Goal: Download file/media

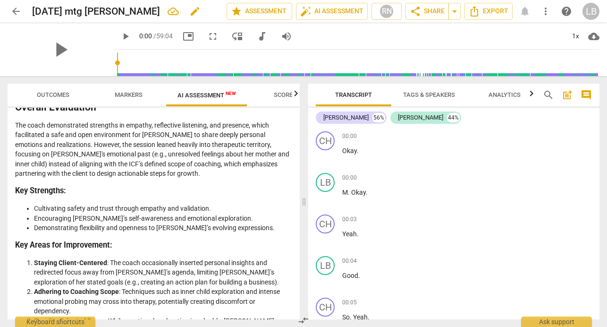
scroll to position [171, 0]
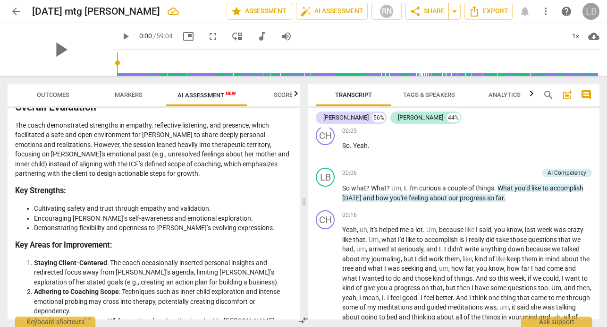
click at [588, 8] on div "LB" at bounding box center [590, 11] width 17 height 17
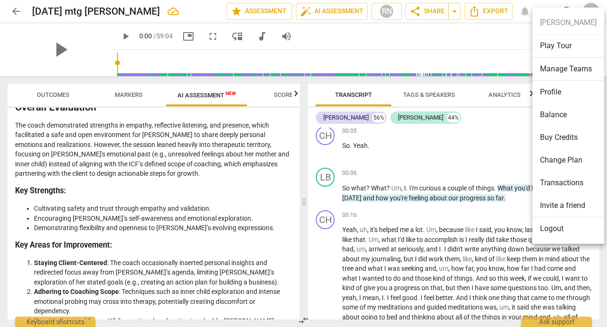
click at [513, 44] on div at bounding box center [303, 163] width 607 height 327
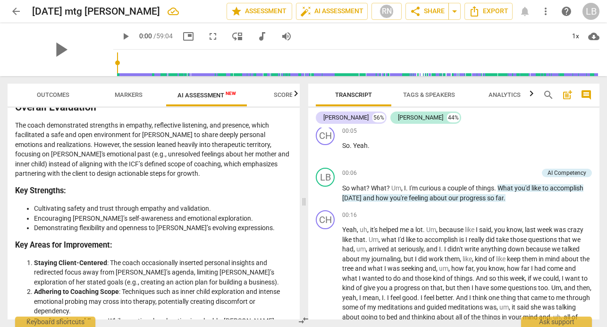
click at [594, 38] on span "cloud_download" at bounding box center [593, 36] width 11 height 11
click at [497, 32] on div at bounding box center [303, 163] width 607 height 327
click at [17, 9] on span "arrow_back" at bounding box center [15, 11] width 11 height 11
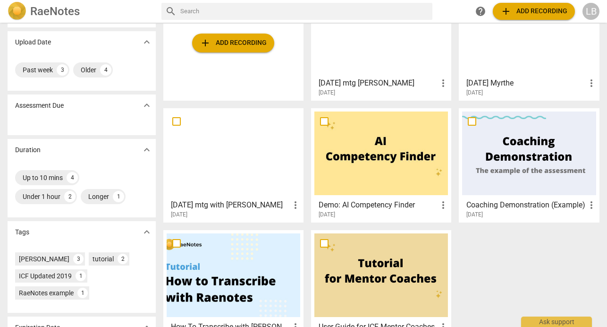
scroll to position [90, 0]
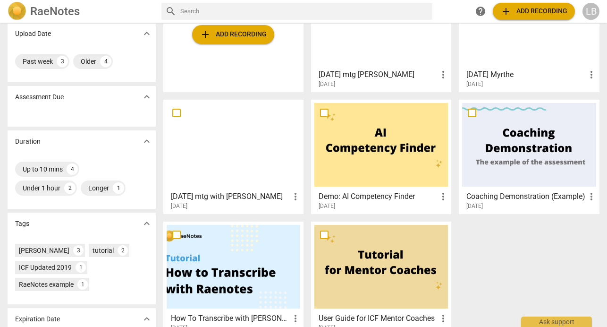
click at [277, 193] on h3 "[DATE] mtg with [PERSON_NAME]" at bounding box center [230, 196] width 119 height 11
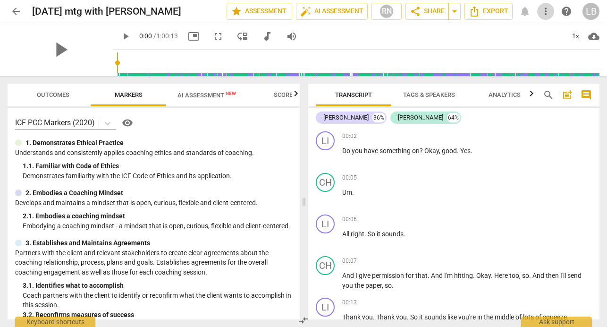
click at [545, 14] on span "more_vert" at bounding box center [545, 11] width 11 height 11
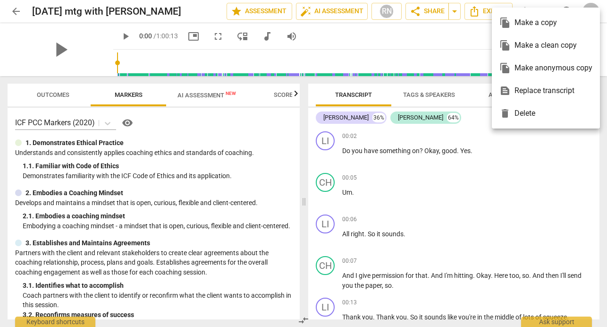
click at [468, 66] on div at bounding box center [303, 163] width 607 height 327
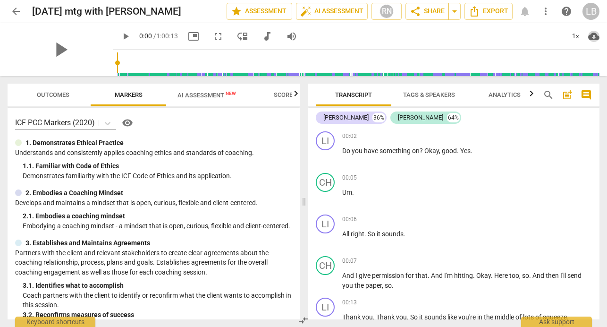
click at [594, 37] on span "cloud_download" at bounding box center [593, 36] width 11 height 11
click at [580, 60] on li "Download video" at bounding box center [565, 59] width 70 height 23
click at [566, 97] on span "post_add" at bounding box center [567, 94] width 11 height 11
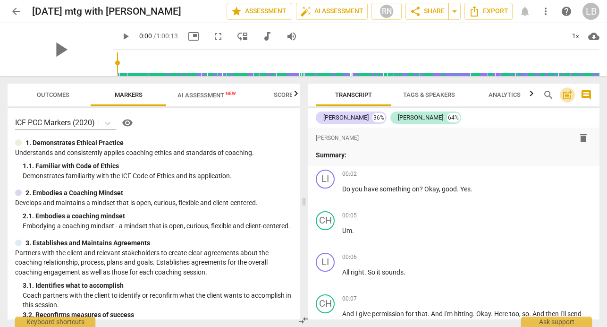
click at [566, 98] on span "post_add" at bounding box center [567, 94] width 11 height 11
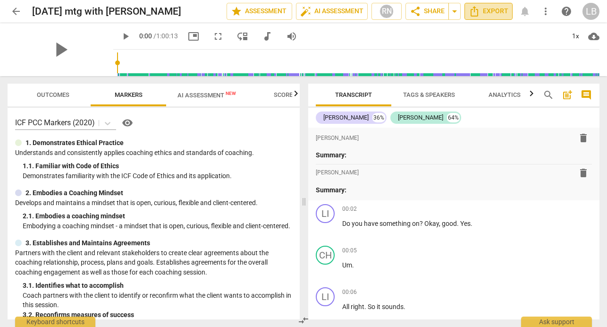
click at [472, 12] on icon "Export" at bounding box center [474, 11] width 11 height 11
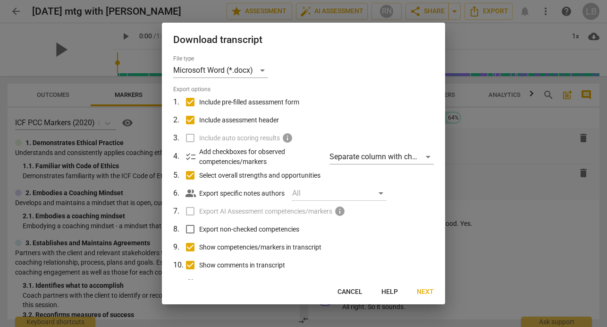
click at [428, 294] on span "Next" at bounding box center [425, 291] width 17 height 9
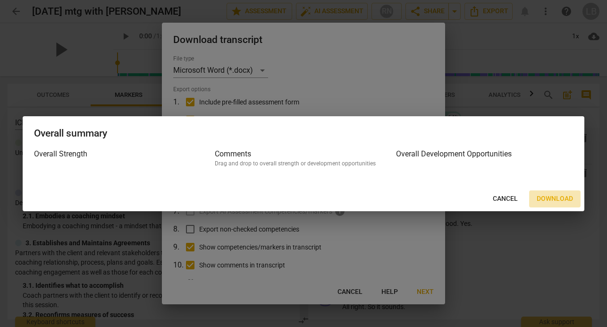
click at [553, 199] on span "Download" at bounding box center [555, 198] width 36 height 9
